Goal: Use online tool/utility: Utilize a website feature to perform a specific function

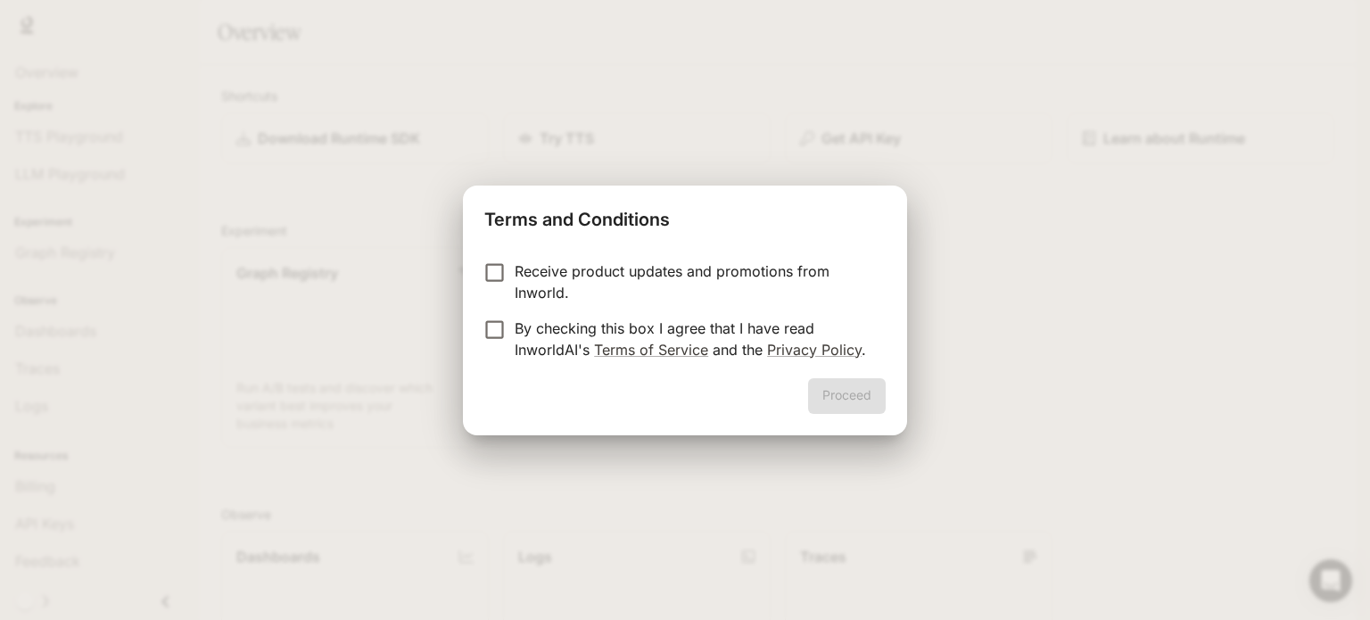
click at [504, 346] on label "By checking this box I agree that I have read InworldAI's Terms of Service and …" at bounding box center [672, 338] width 397 height 43
click at [850, 399] on button "Proceed" at bounding box center [847, 396] width 78 height 36
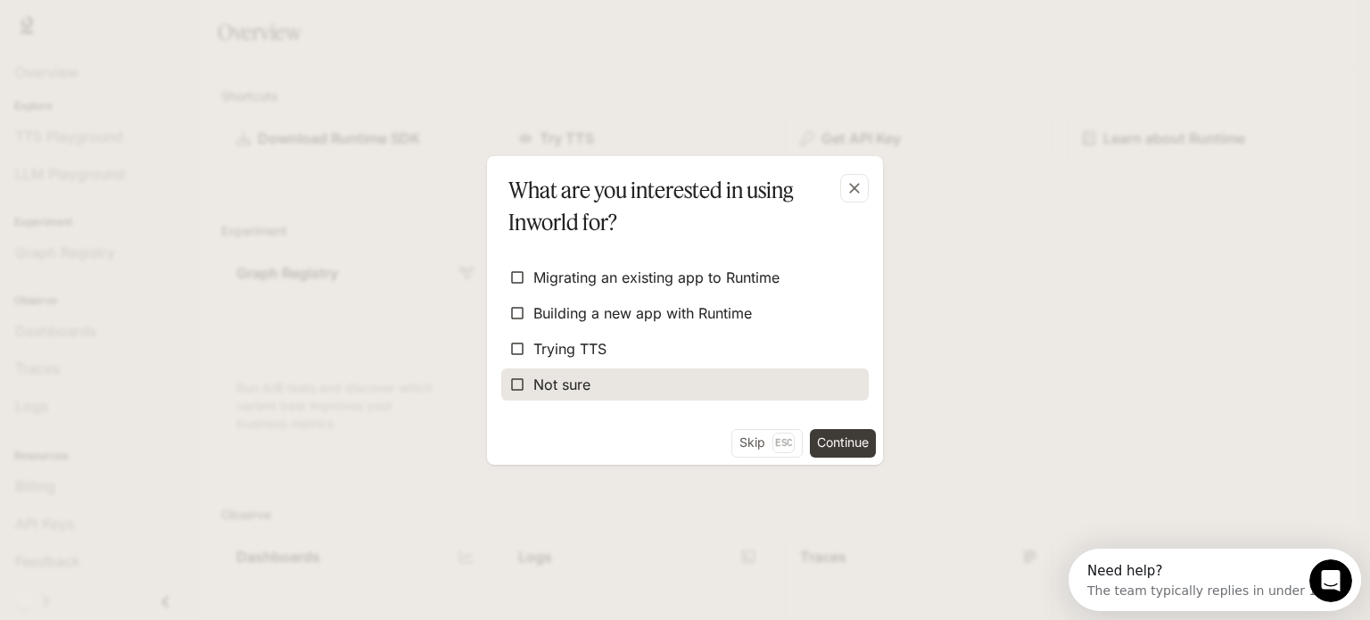
click at [646, 386] on label "Not sure" at bounding box center [684, 384] width 367 height 32
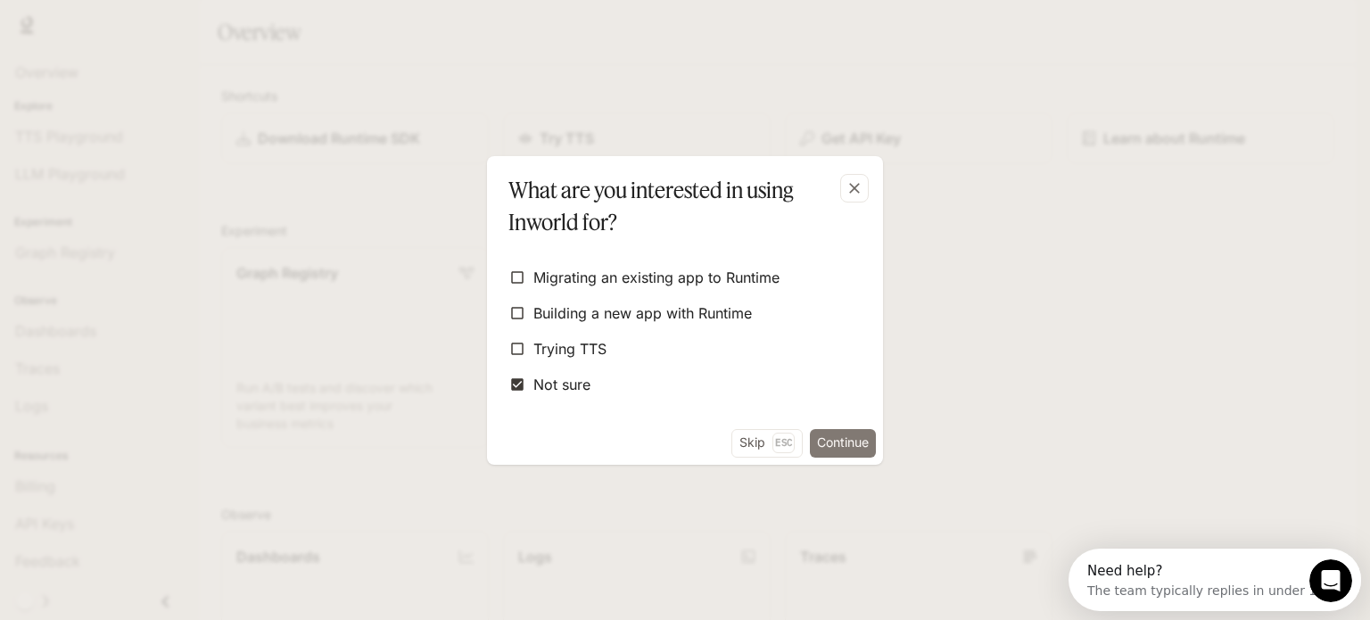
click at [851, 453] on button "Continue" at bounding box center [843, 443] width 66 height 29
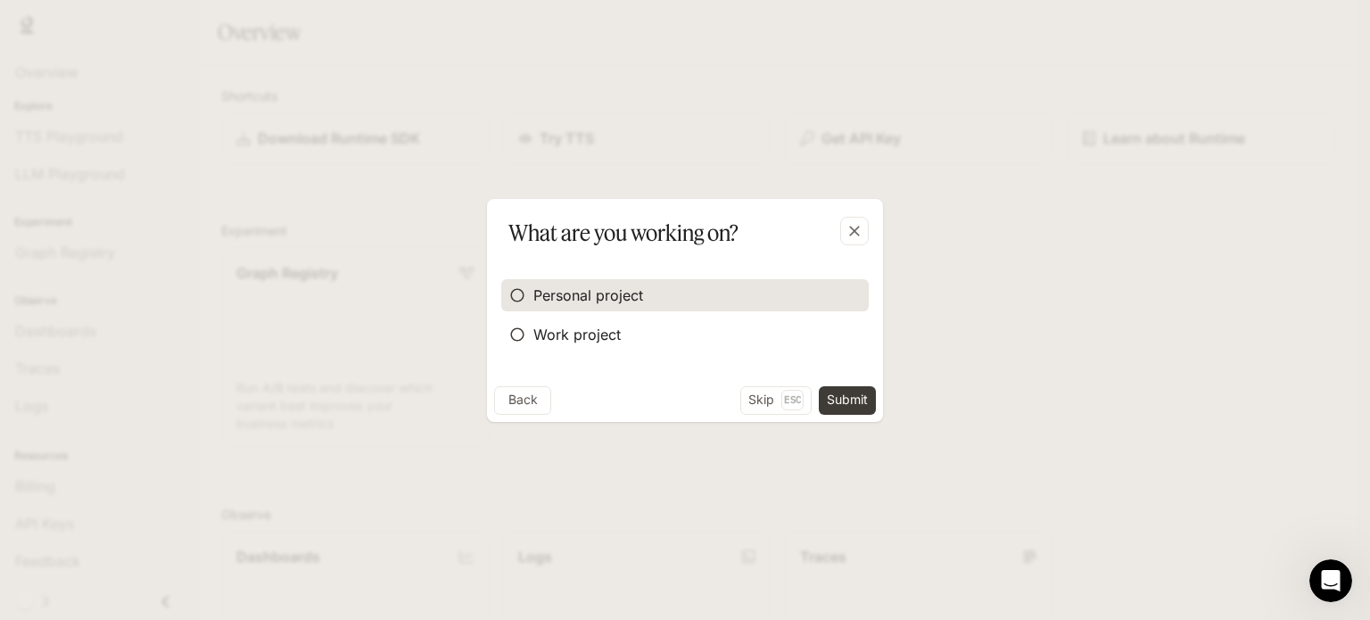
click at [629, 298] on span "Personal project" at bounding box center [588, 294] width 110 height 21
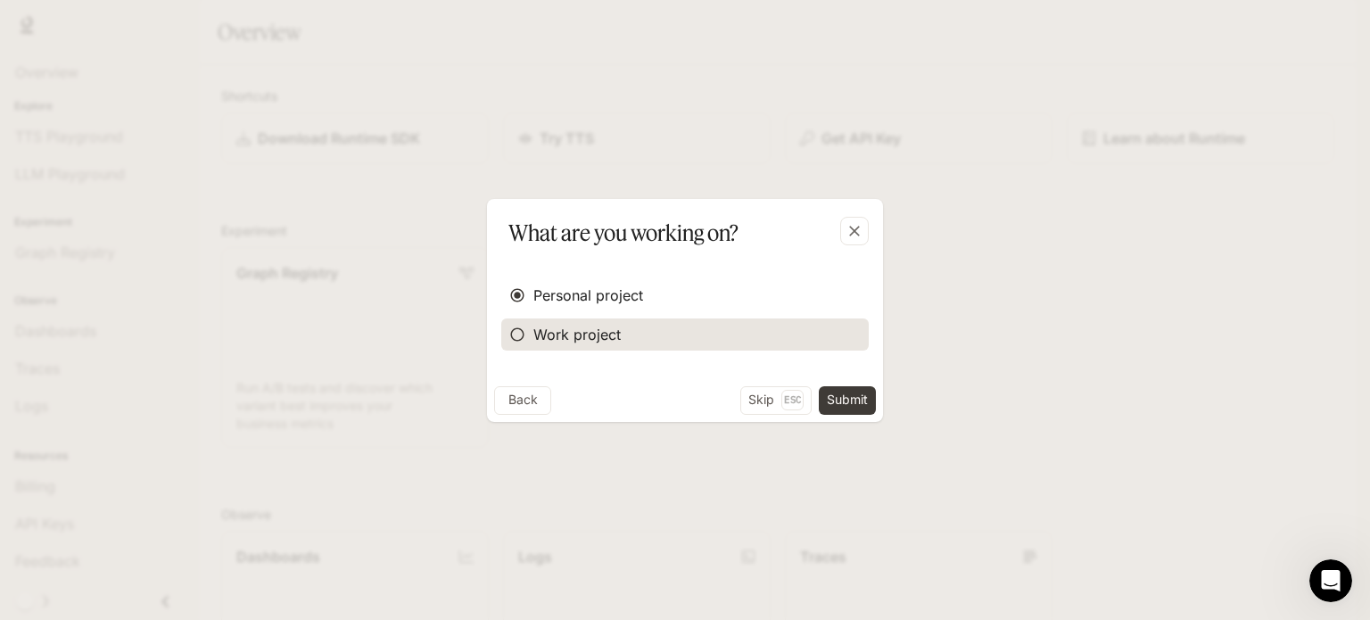
click at [628, 331] on label "Work project" at bounding box center [684, 334] width 367 height 32
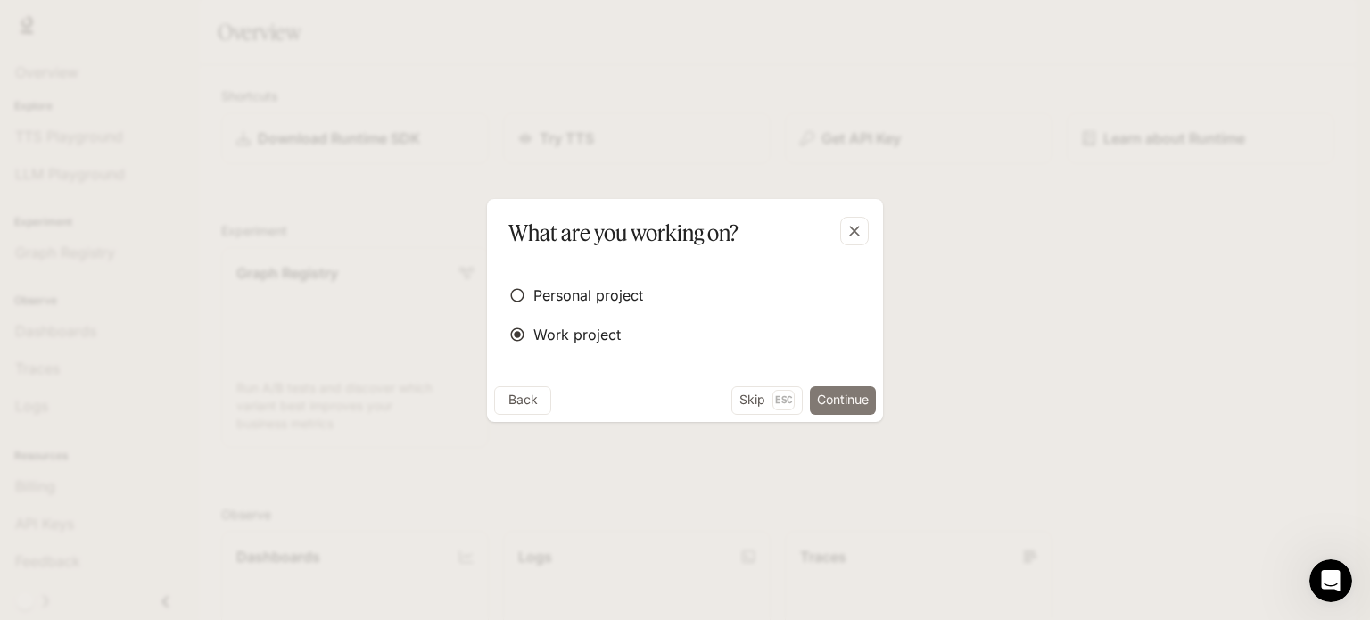
click at [839, 401] on button "Continue" at bounding box center [843, 400] width 66 height 29
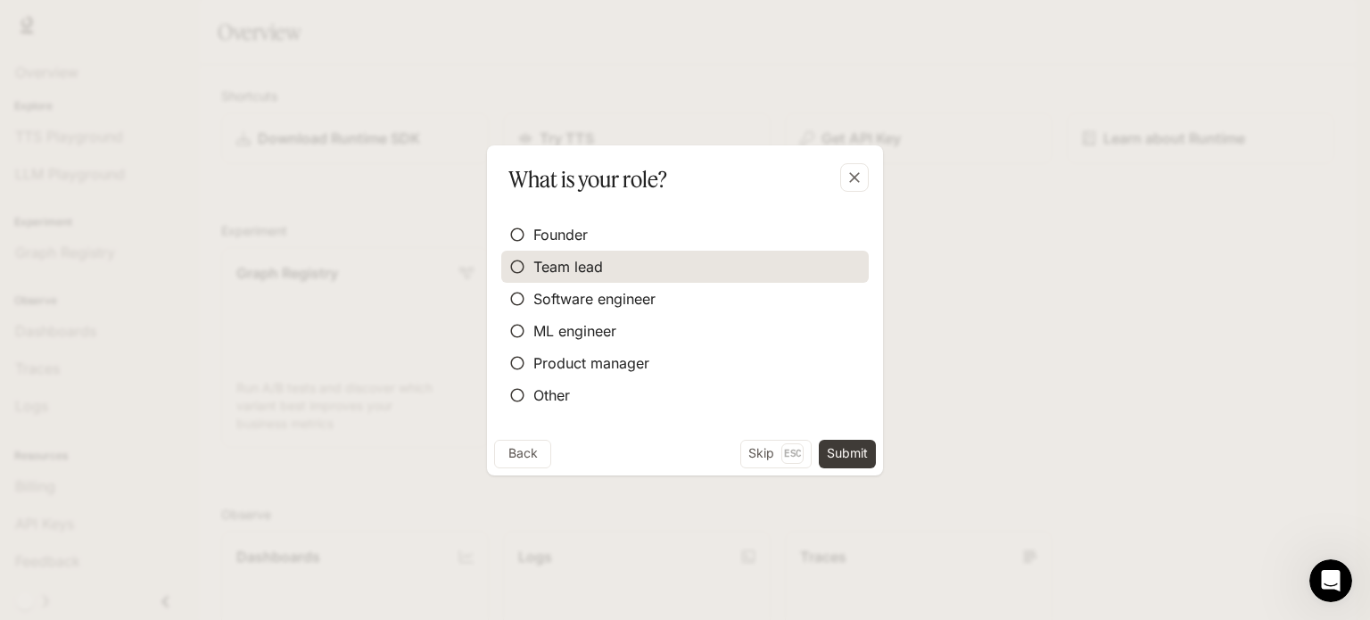
click at [756, 281] on label "Team lead" at bounding box center [684, 267] width 367 height 32
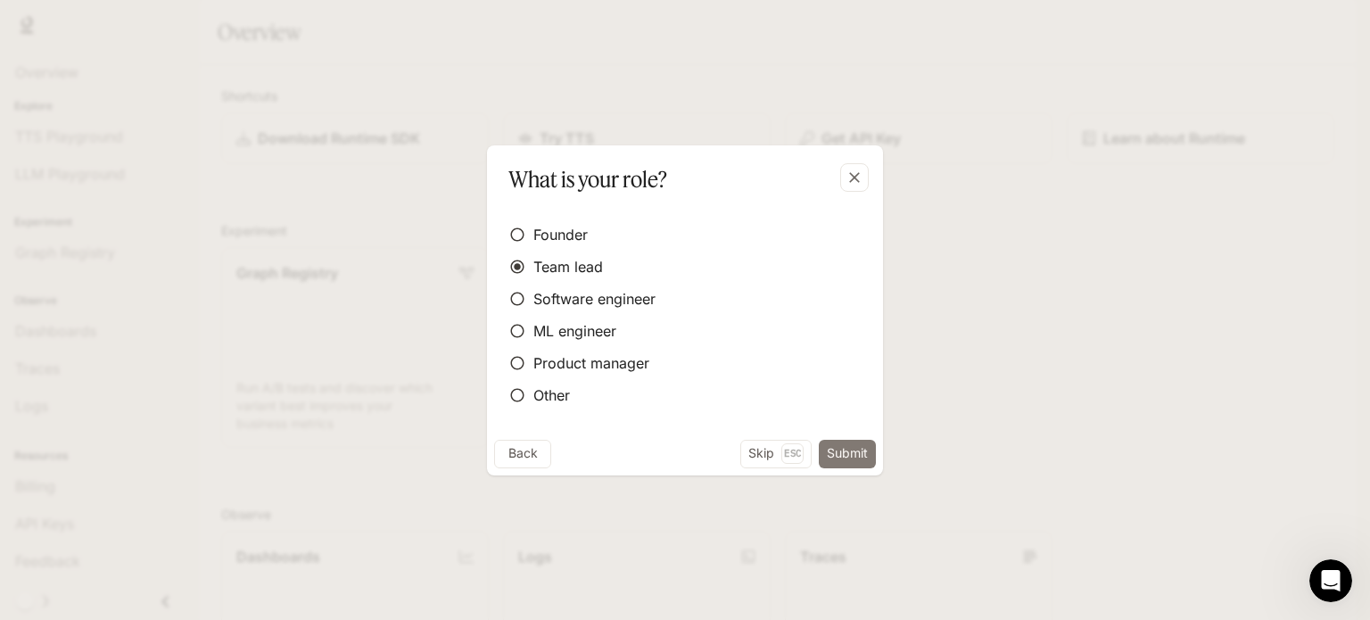
click at [861, 441] on button "Submit" at bounding box center [846, 454] width 57 height 29
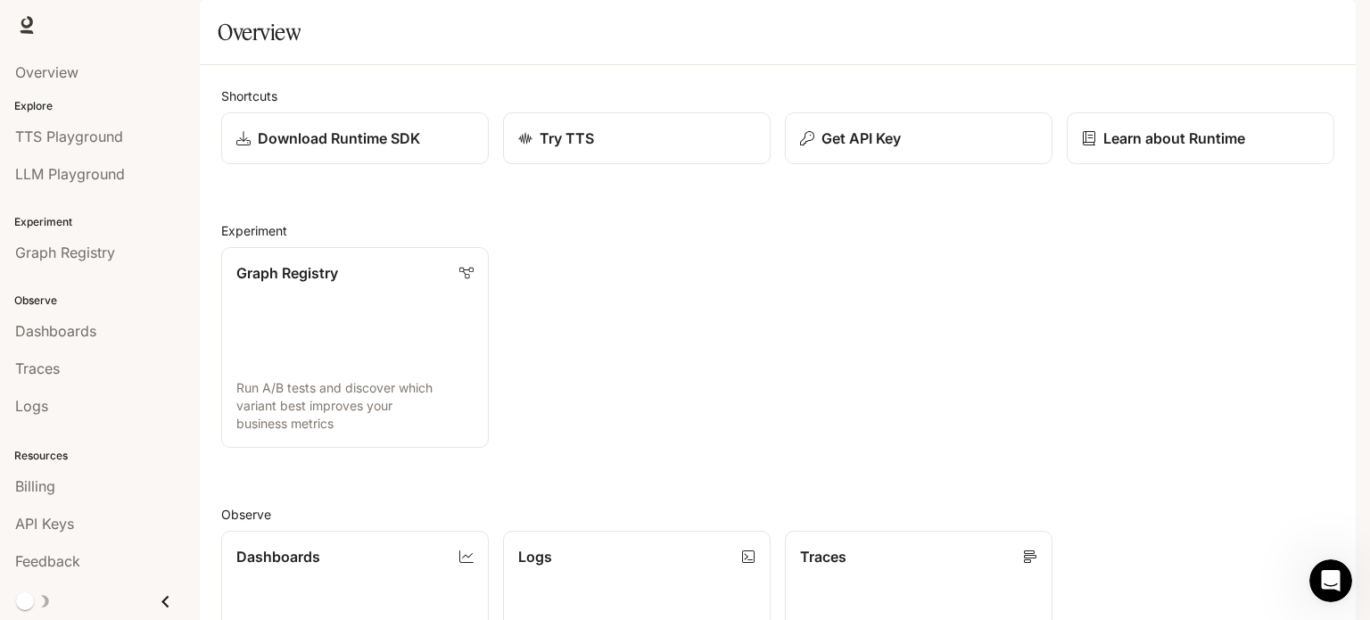
scroll to position [473, 0]
click at [69, 142] on span "TTS Playground" at bounding box center [69, 136] width 108 height 21
